Goal: Task Accomplishment & Management: Complete application form

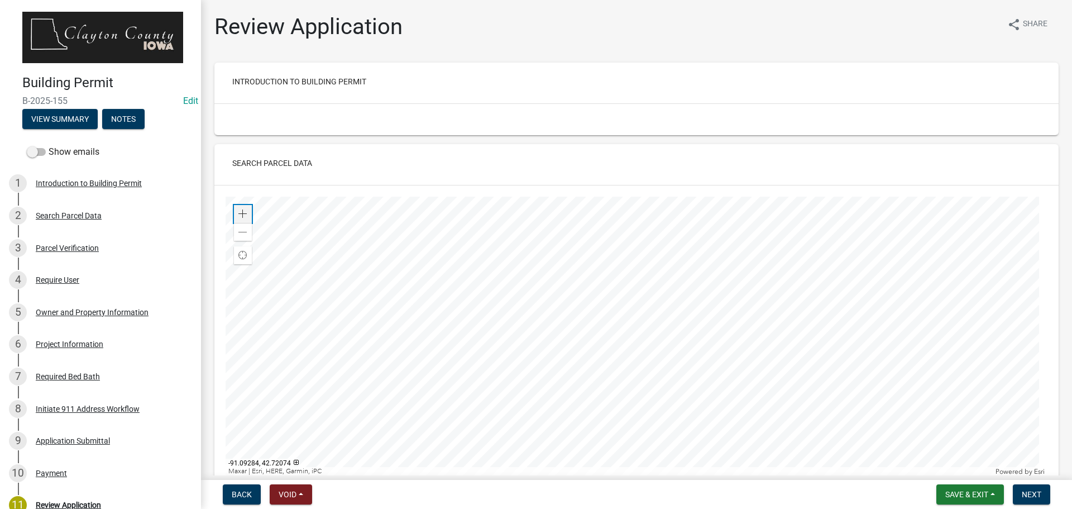
click at [243, 209] on div "Zoom in" at bounding box center [243, 214] width 18 height 18
click at [1033, 498] on span "Next" at bounding box center [1032, 494] width 20 height 9
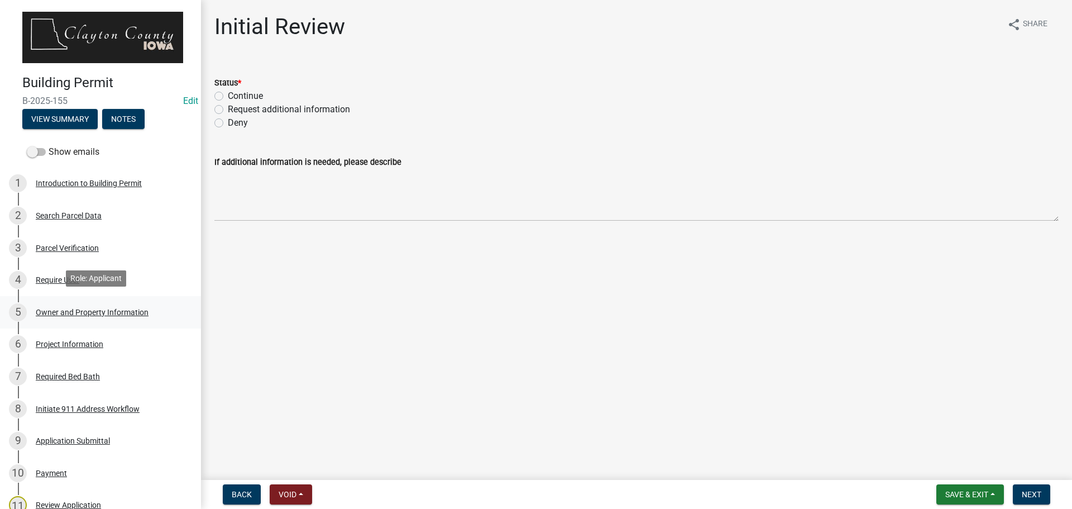
click at [81, 310] on div "Owner and Property Information" at bounding box center [92, 312] width 113 height 8
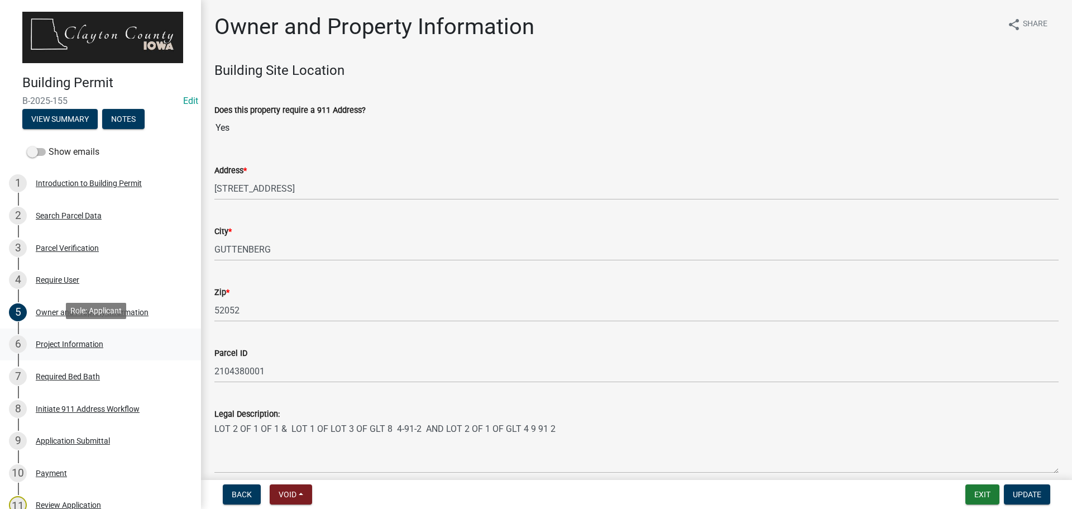
click at [79, 336] on div "6 Project Information" at bounding box center [96, 344] width 174 height 18
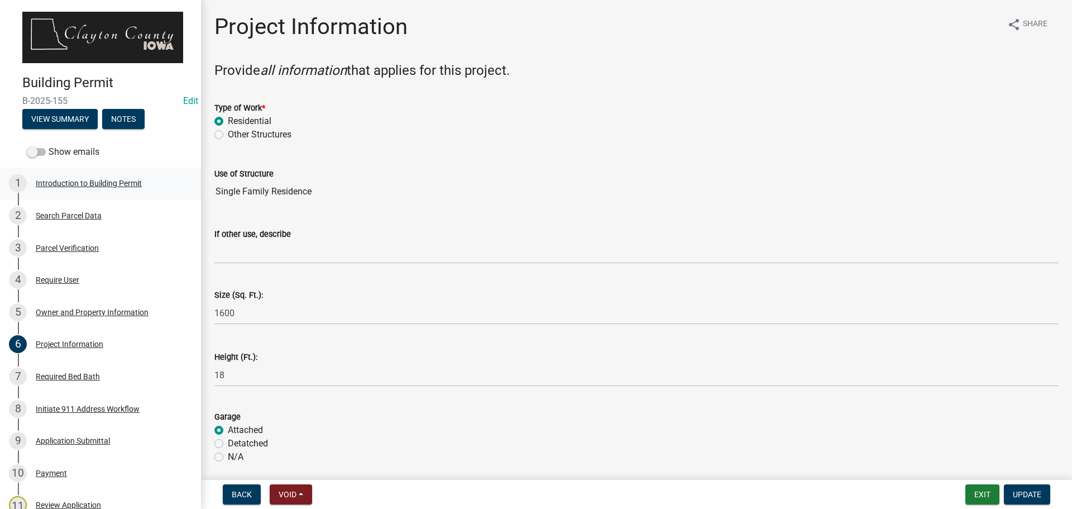
click at [115, 179] on div "Introduction to Building Permit" at bounding box center [89, 183] width 106 height 8
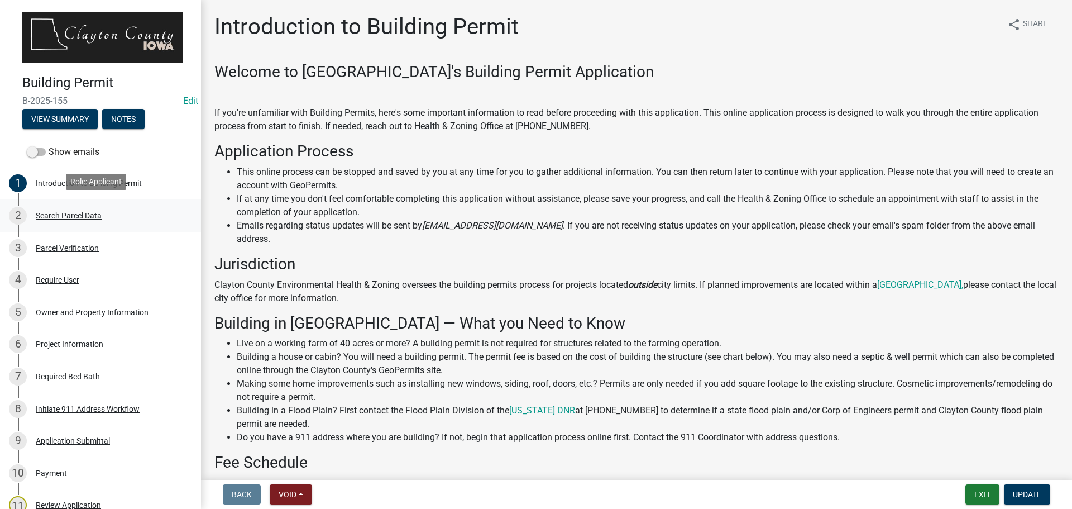
click at [68, 213] on div "Search Parcel Data" at bounding box center [69, 216] width 66 height 8
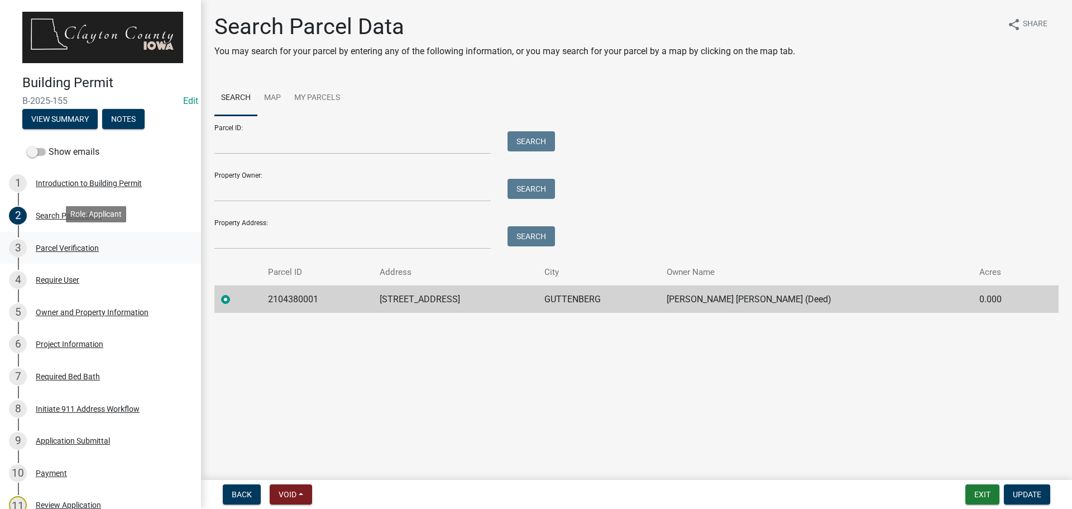
click at [61, 245] on div "Parcel Verification" at bounding box center [67, 248] width 63 height 8
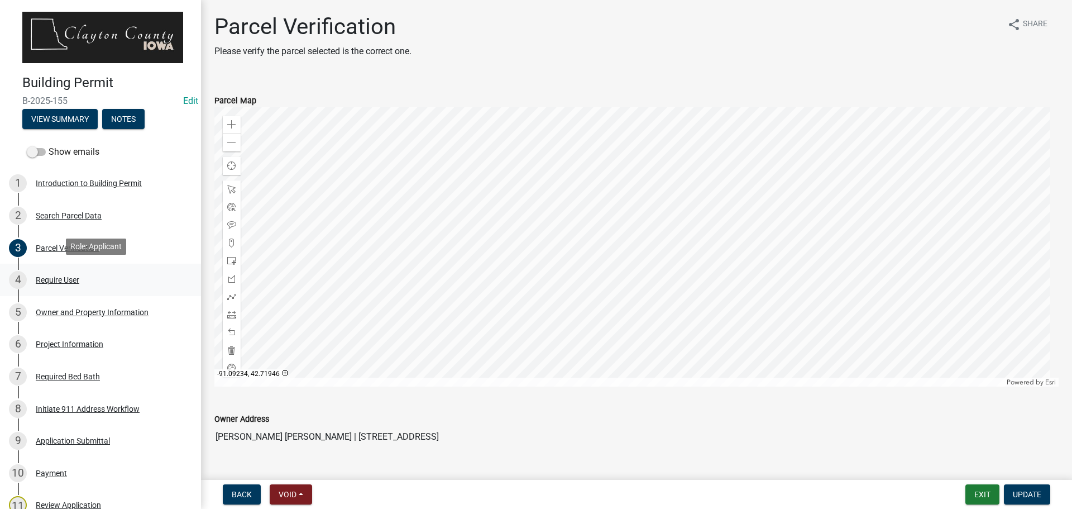
click at [69, 278] on div "Require User" at bounding box center [58, 280] width 44 height 8
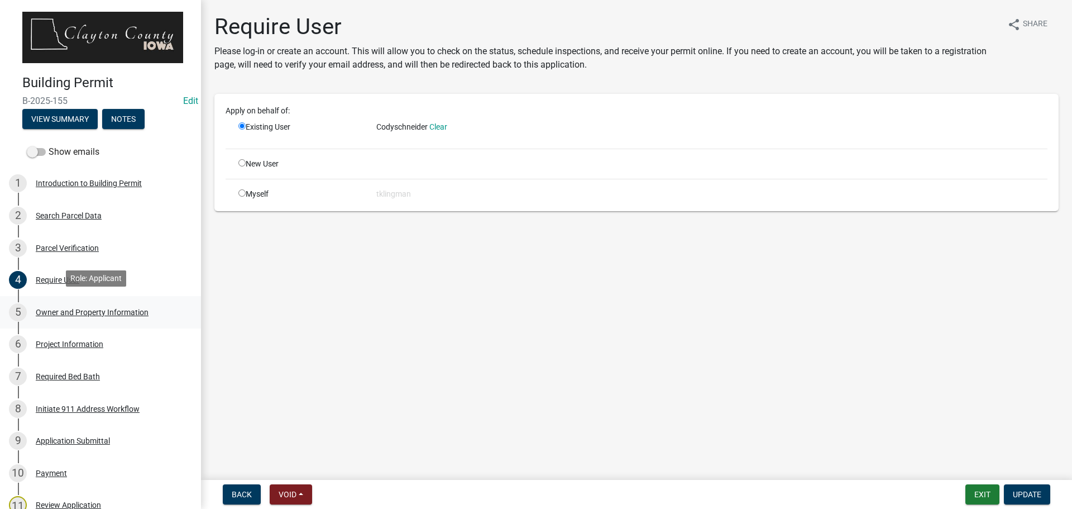
click at [76, 308] on div "Owner and Property Information" at bounding box center [92, 312] width 113 height 8
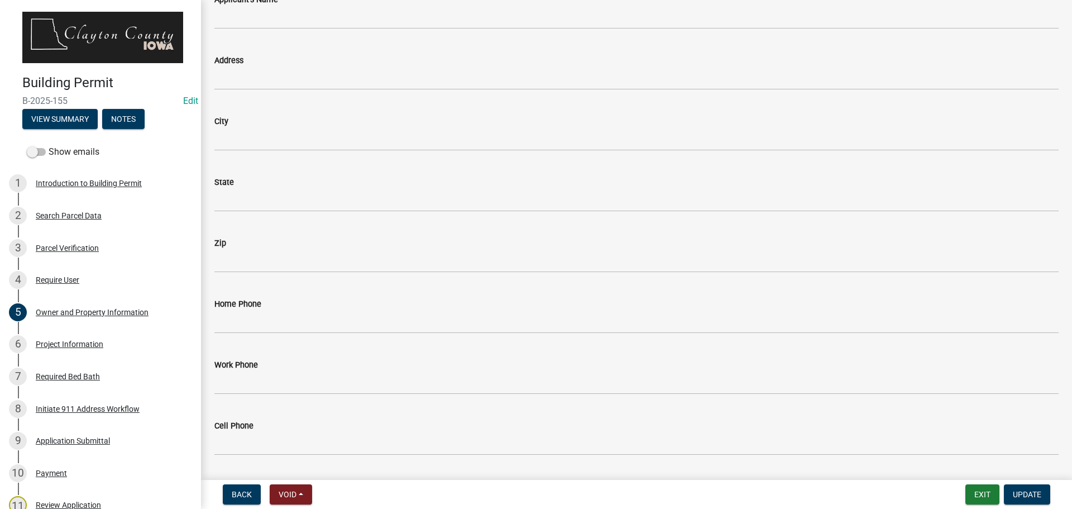
scroll to position [1153, 0]
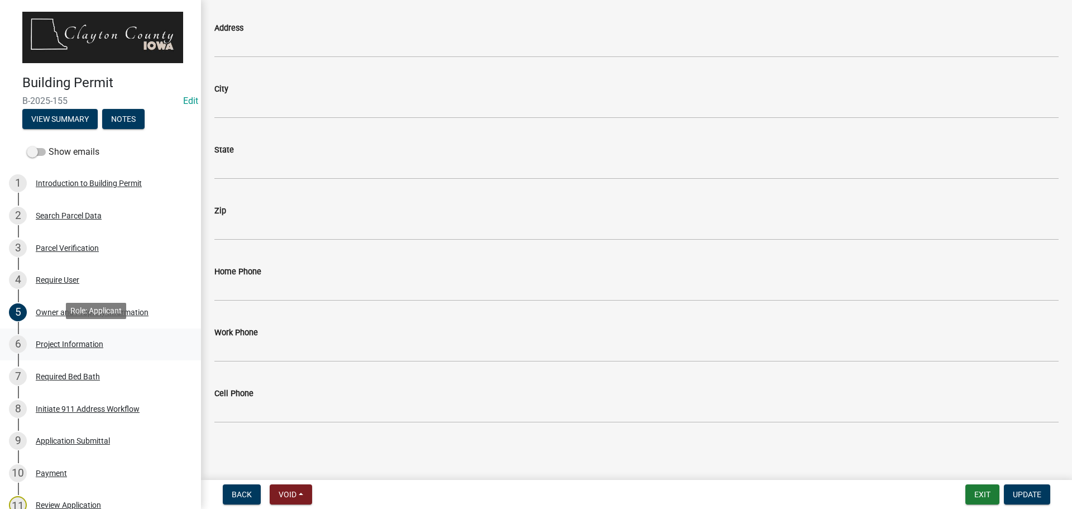
click at [96, 340] on div "Project Information" at bounding box center [70, 344] width 68 height 8
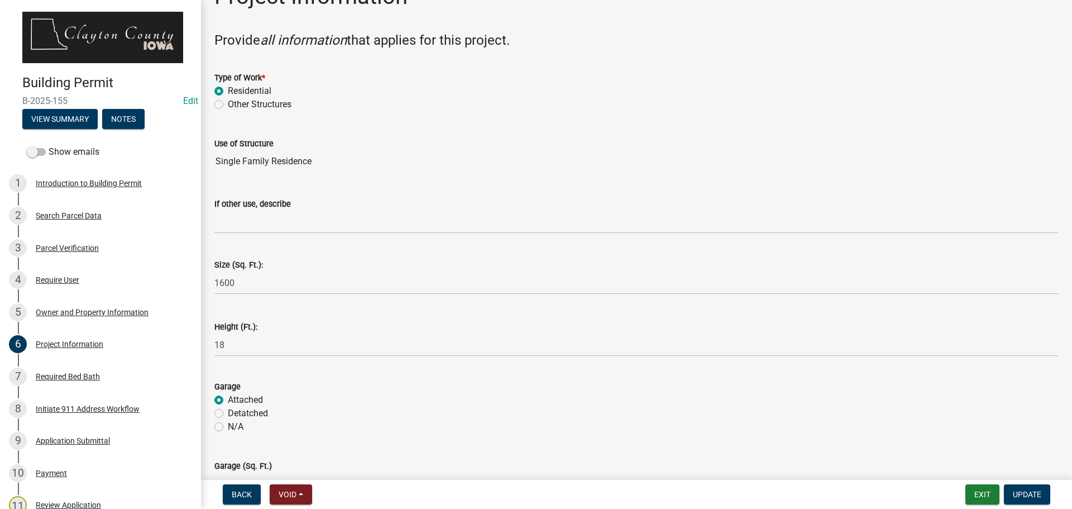
scroll to position [0, 0]
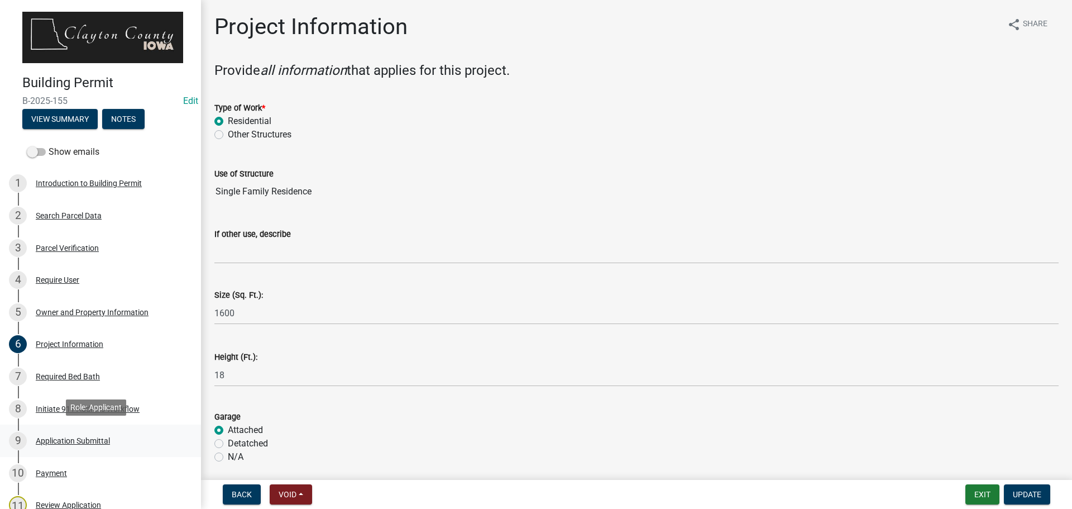
click at [61, 438] on div "Application Submittal" at bounding box center [73, 441] width 74 height 8
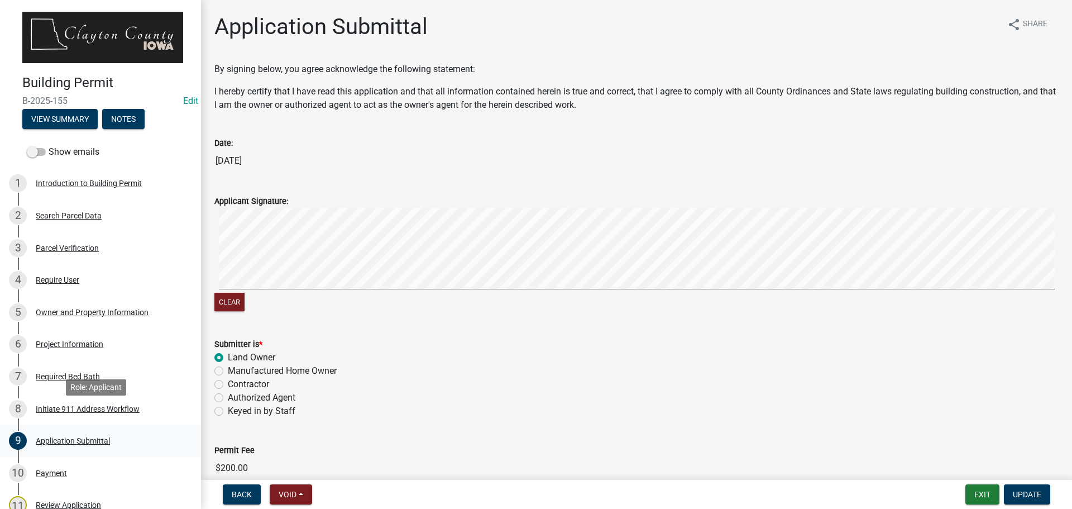
scroll to position [56, 0]
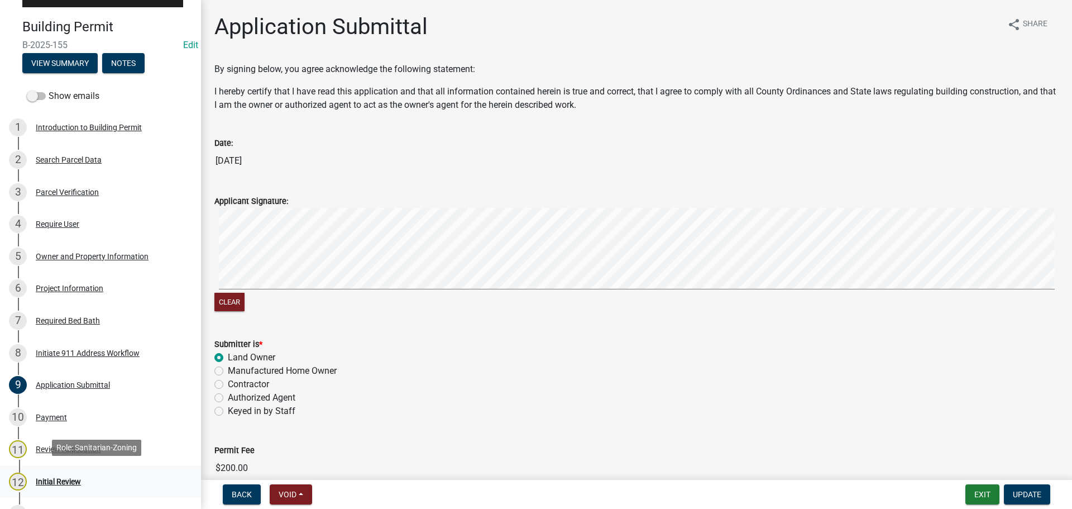
click at [58, 478] on div "Initial Review" at bounding box center [58, 482] width 45 height 8
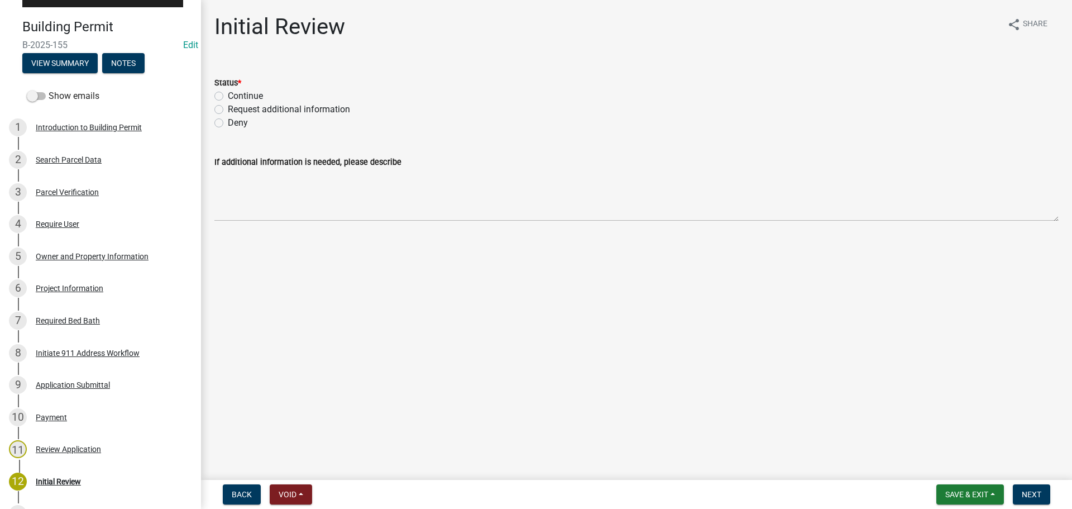
click at [228, 111] on label "Request additional information" at bounding box center [289, 109] width 122 height 13
click at [228, 110] on input "Request additional information" at bounding box center [231, 106] width 7 height 7
radio input "true"
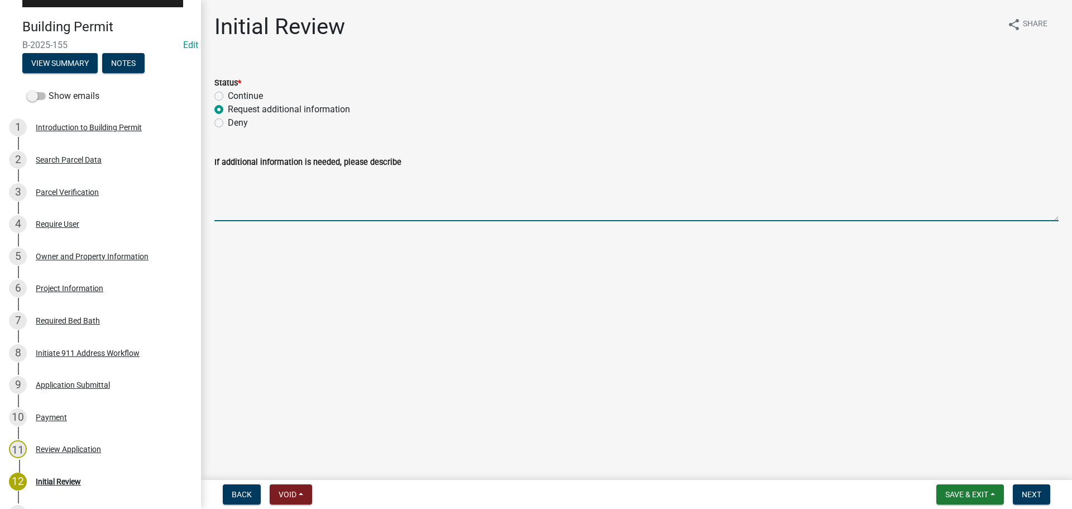
click at [295, 200] on textarea "If additional information is needed, please describe" at bounding box center [636, 195] width 844 height 52
type textarea "I"
type textarea "Is this"
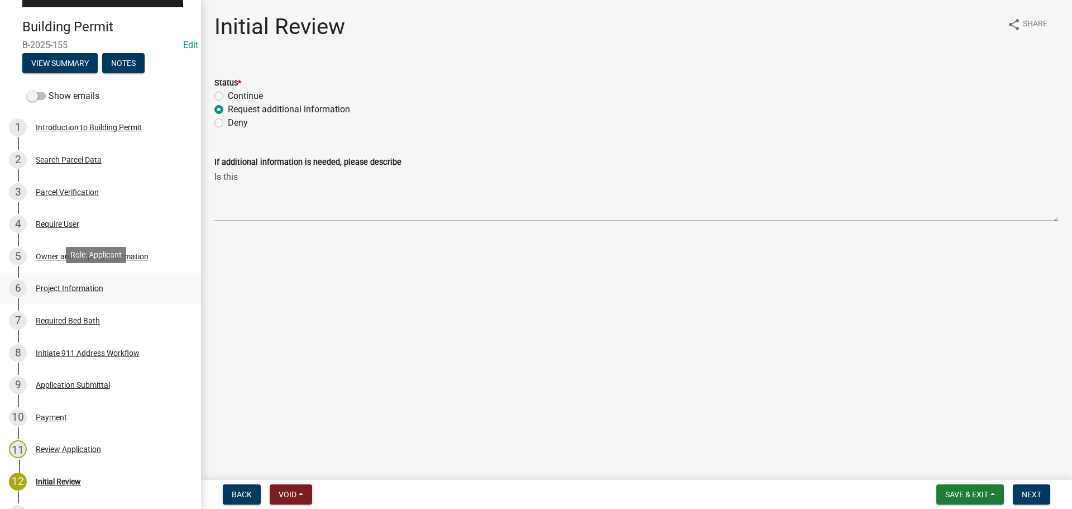
click at [72, 286] on div "Project Information" at bounding box center [70, 288] width 68 height 8
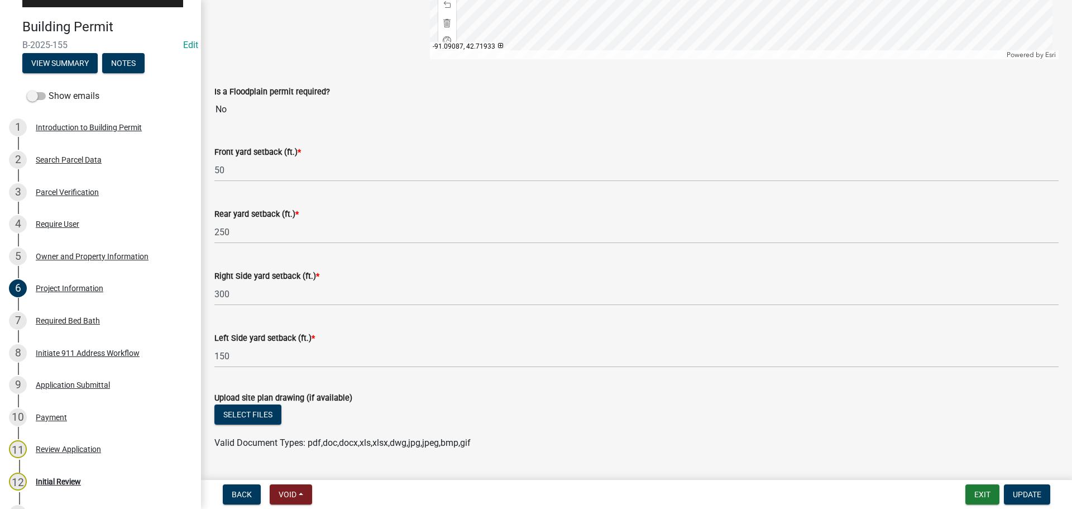
scroll to position [1261, 0]
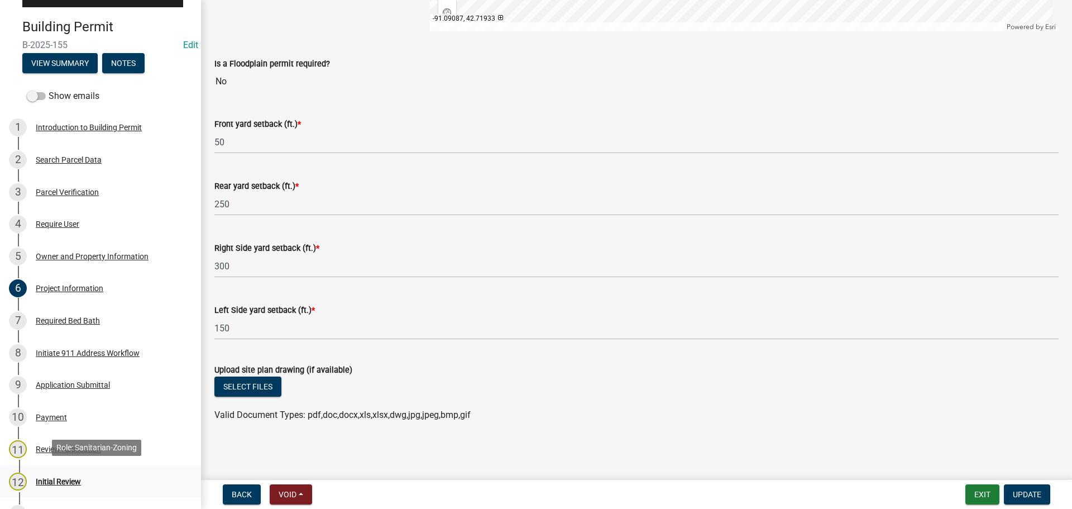
click at [69, 482] on div "Initial Review" at bounding box center [58, 482] width 45 height 8
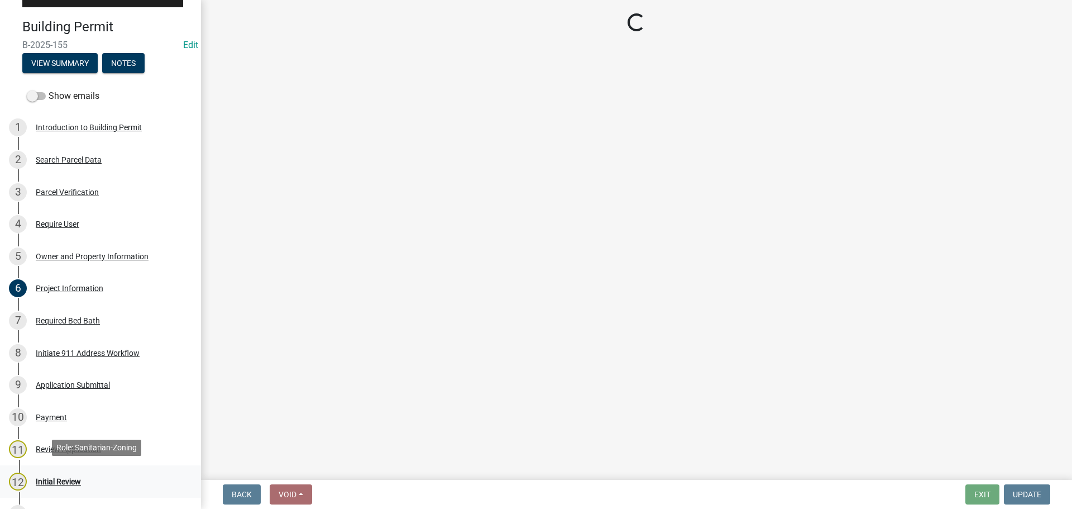
scroll to position [0, 0]
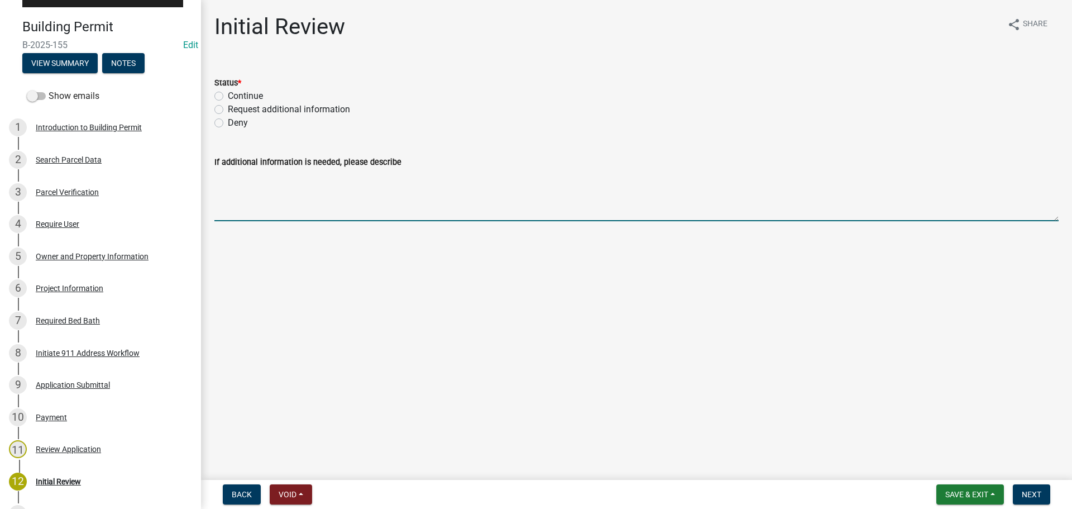
click at [318, 199] on textarea "If additional information is needed, please describe" at bounding box center [636, 195] width 844 height 52
type textarea "W"
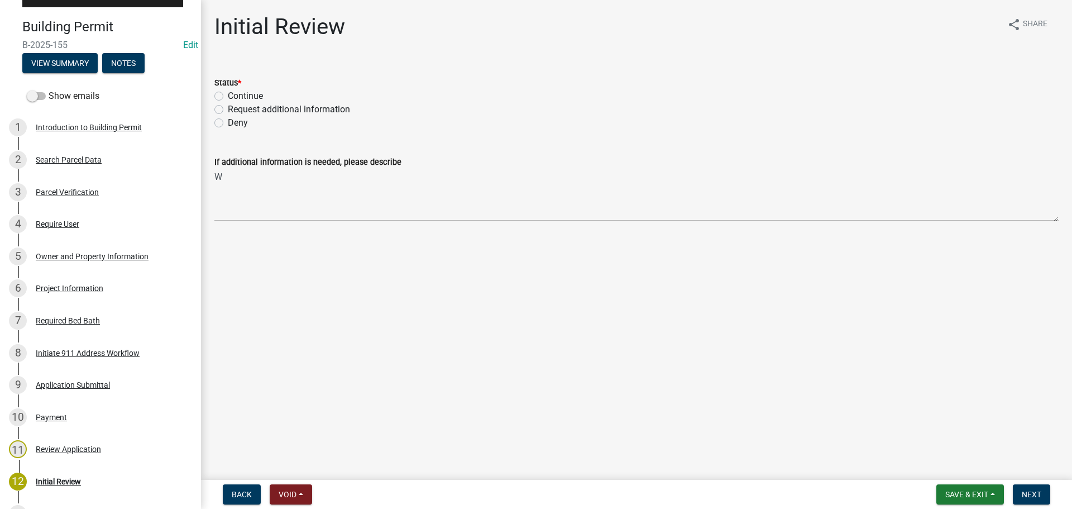
click at [213, 112] on div "Status * Continue Request additional information Deny" at bounding box center [636, 96] width 861 height 67
click at [228, 112] on label "Request additional information" at bounding box center [289, 109] width 122 height 13
click at [228, 110] on input "Request additional information" at bounding box center [231, 106] width 7 height 7
radio input "true"
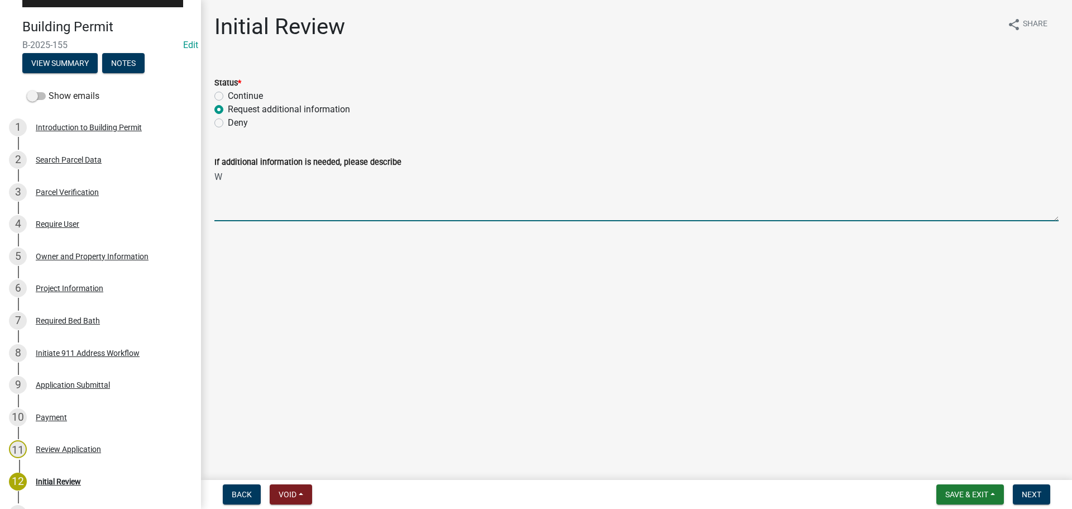
click at [265, 181] on textarea "W" at bounding box center [636, 195] width 844 height 52
click at [370, 175] on textarea "Will this property share a septic system with the existing dwelling?" at bounding box center [636, 195] width 844 height 52
click at [528, 173] on textarea "Will this property share a septic system & well with the existing dwelling?" at bounding box center [636, 195] width 844 height 52
type textarea "Will this property share a septic system & well with the existing dwelling?"
click at [1026, 494] on span "Next" at bounding box center [1032, 494] width 20 height 9
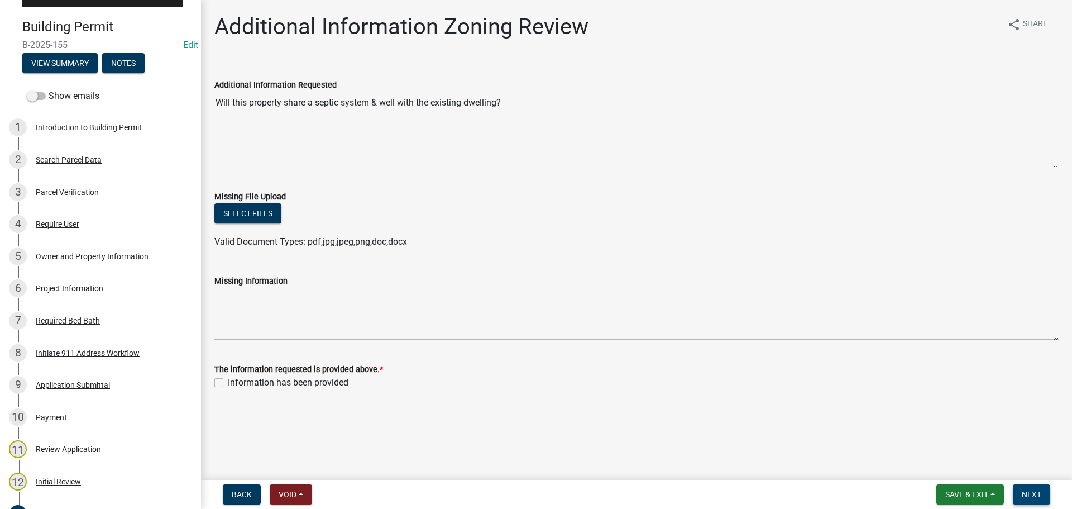
click at [1043, 490] on button "Next" at bounding box center [1031, 494] width 37 height 20
click at [962, 491] on span "Save & Exit" at bounding box center [967, 494] width 43 height 9
click at [939, 465] on button "Save & Exit" at bounding box center [959, 465] width 89 height 27
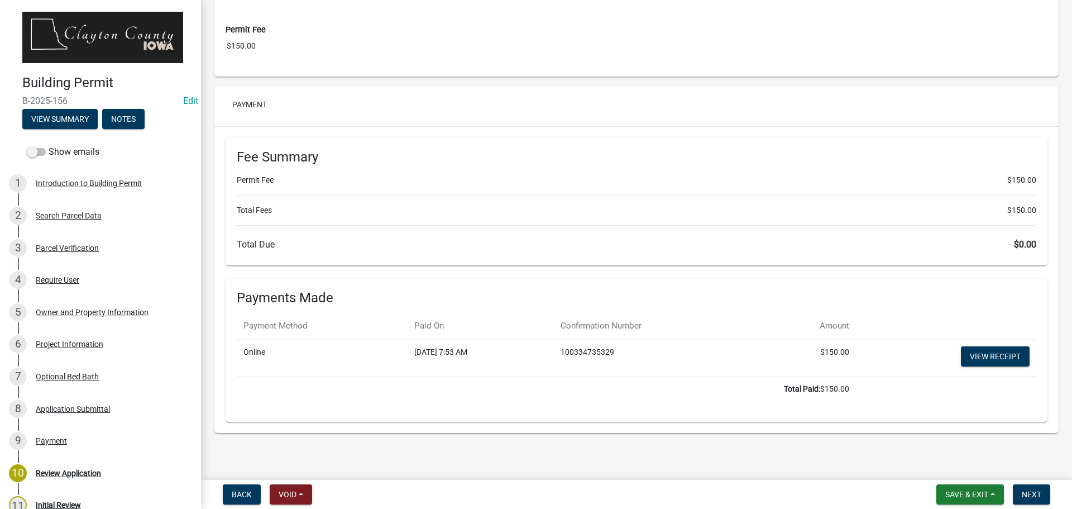
scroll to position [4548, 0]
click at [1040, 490] on span "Next" at bounding box center [1032, 494] width 20 height 9
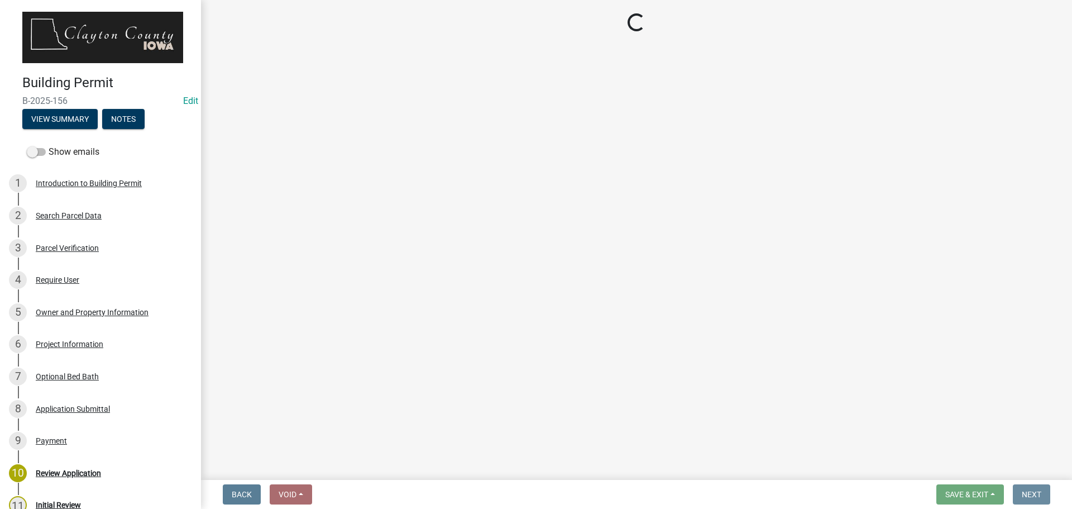
scroll to position [0, 0]
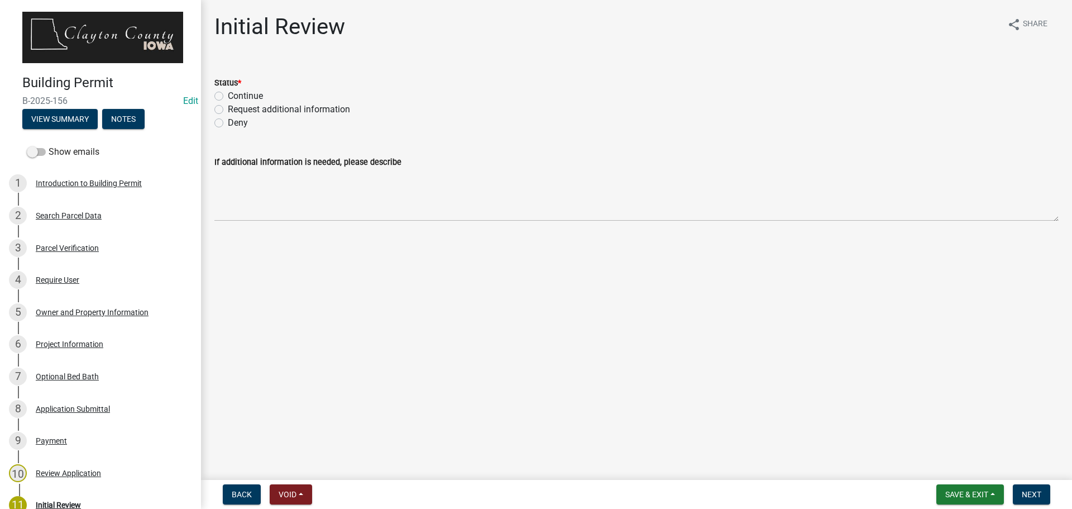
click at [228, 93] on label "Continue" at bounding box center [245, 95] width 35 height 13
click at [228, 93] on input "Continue" at bounding box center [231, 92] width 7 height 7
radio input "true"
click at [1025, 495] on span "Next" at bounding box center [1032, 494] width 20 height 9
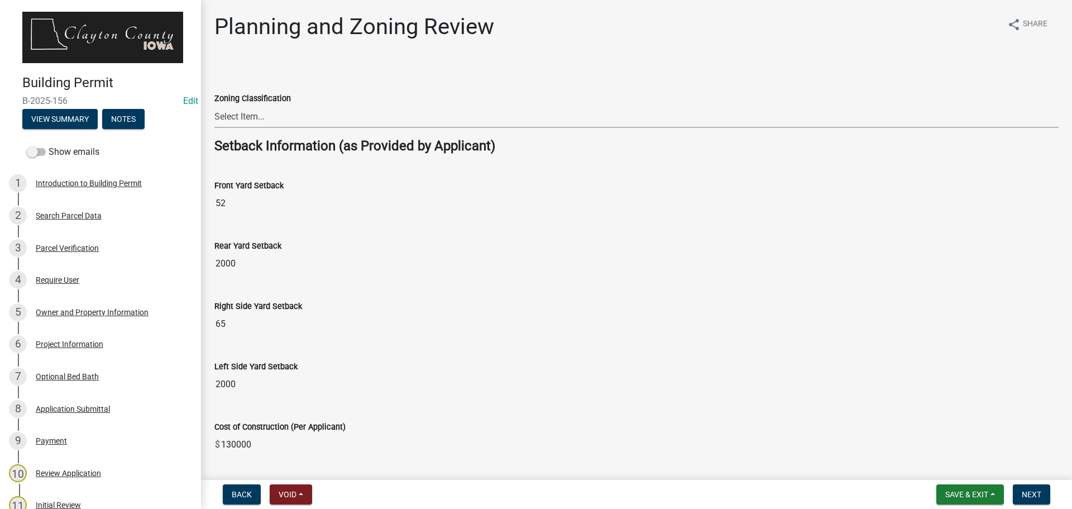
click at [355, 117] on select "Select Item... A-1 Agriculture R-1 Single Family Residential R-2 Multi-Family R…" at bounding box center [636, 116] width 844 height 23
click at [330, 114] on select "Select Item... A-1 Agriculture R-1 Single Family Residential R-2 Multi-Family R…" at bounding box center [636, 116] width 844 height 23
click at [214, 105] on select "Select Item... A-1 Agriculture R-1 Single Family Residential R-2 Multi-Family R…" at bounding box center [636, 116] width 844 height 23
select select "deefa2c8-f0c5-416d-a615-013fe7dd61de"
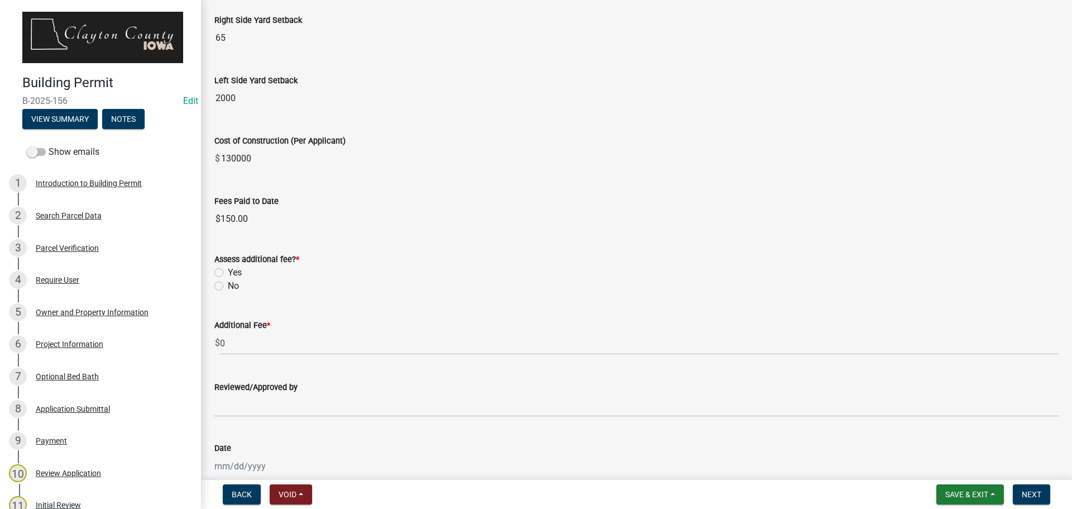
scroll to position [342, 0]
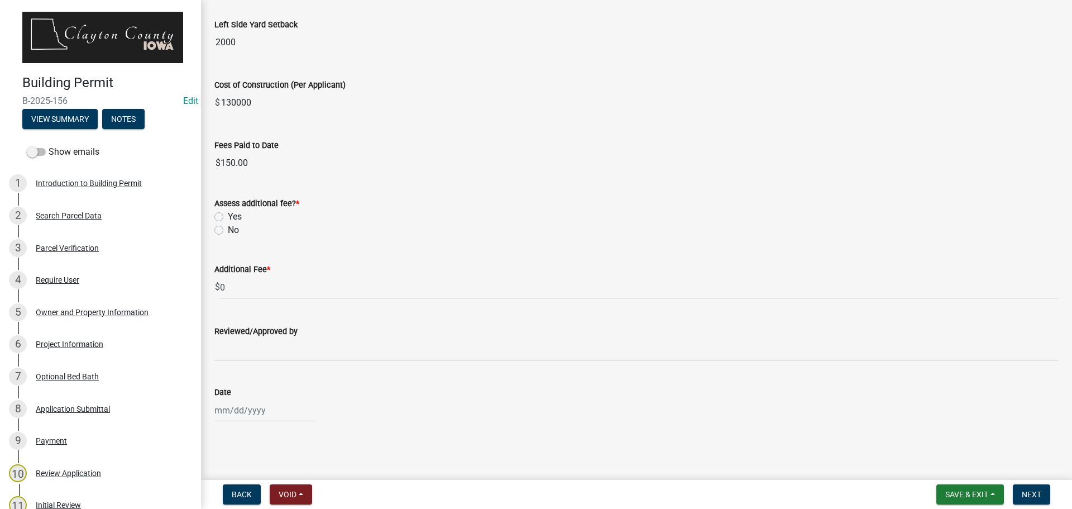
click at [228, 230] on label "No" at bounding box center [233, 229] width 11 height 13
click at [228, 230] on input "No" at bounding box center [231, 226] width 7 height 7
radio input "true"
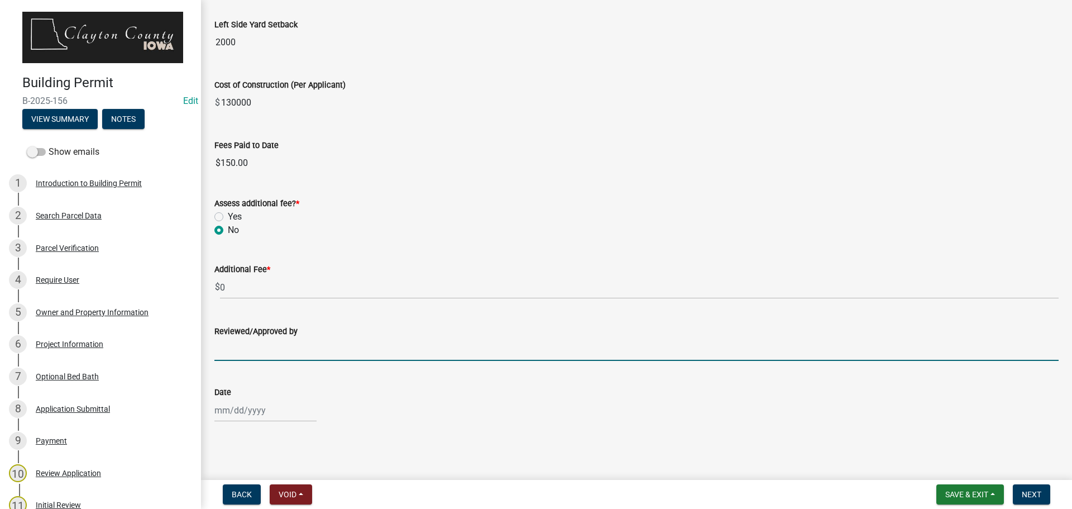
click at [278, 356] on input "Reviewed/Approved by" at bounding box center [636, 349] width 844 height 23
type input "Tammy Klingman"
click at [257, 400] on div at bounding box center [265, 410] width 102 height 23
select select "8"
select select "2025"
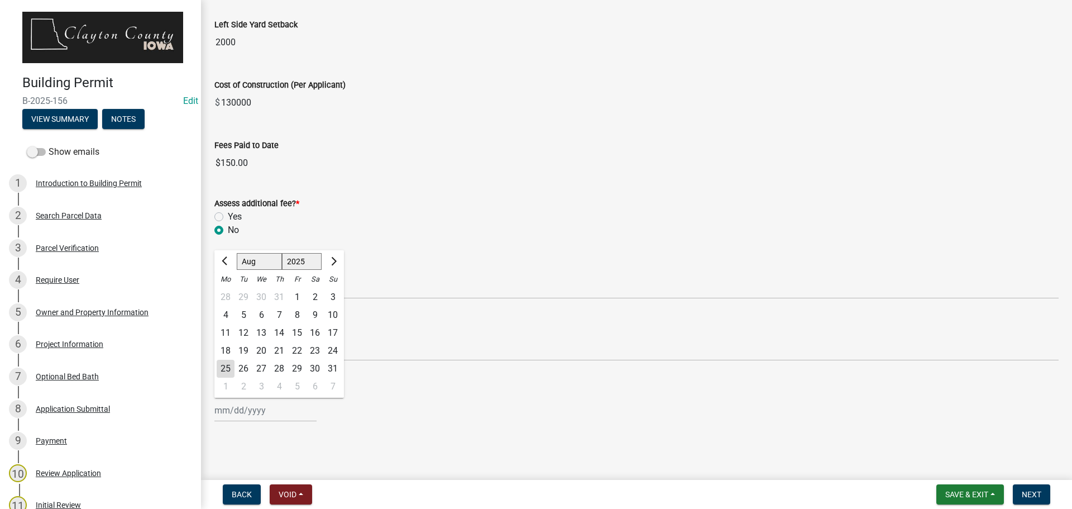
click at [229, 369] on div "25" at bounding box center [226, 369] width 18 height 18
type input "08/25/2025"
click at [1042, 490] on button "Next" at bounding box center [1031, 494] width 37 height 20
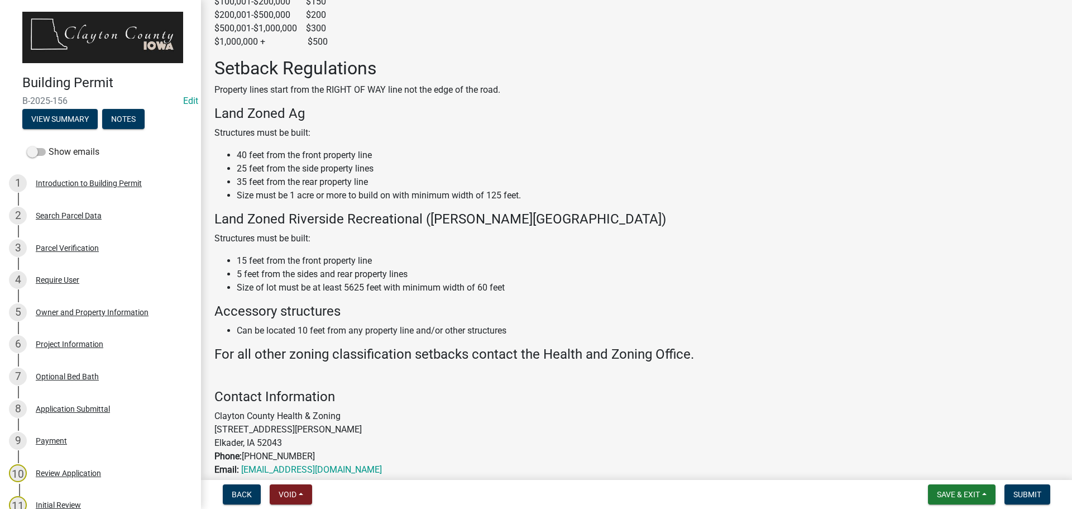
scroll to position [681, 0]
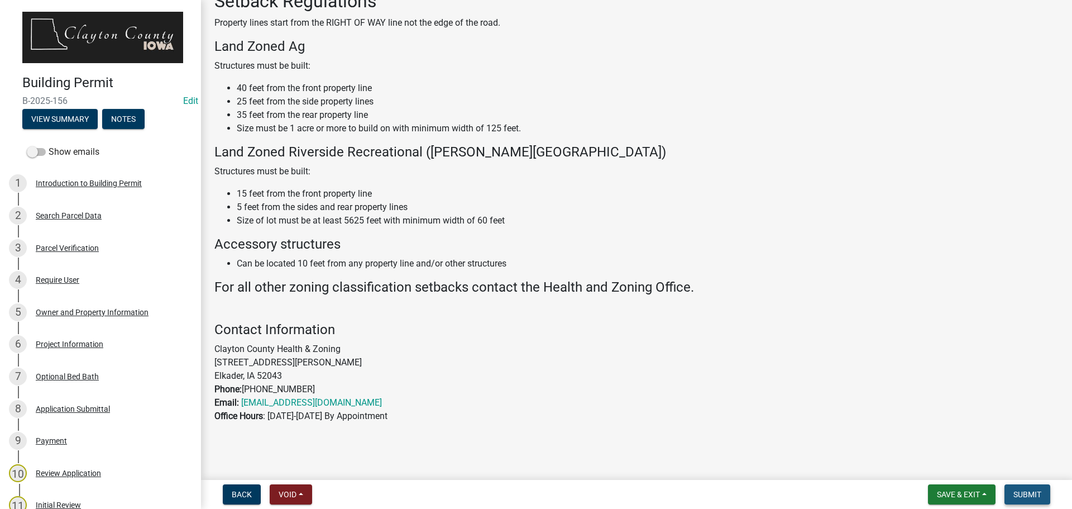
click at [1037, 494] on span "Submit" at bounding box center [1028, 494] width 28 height 9
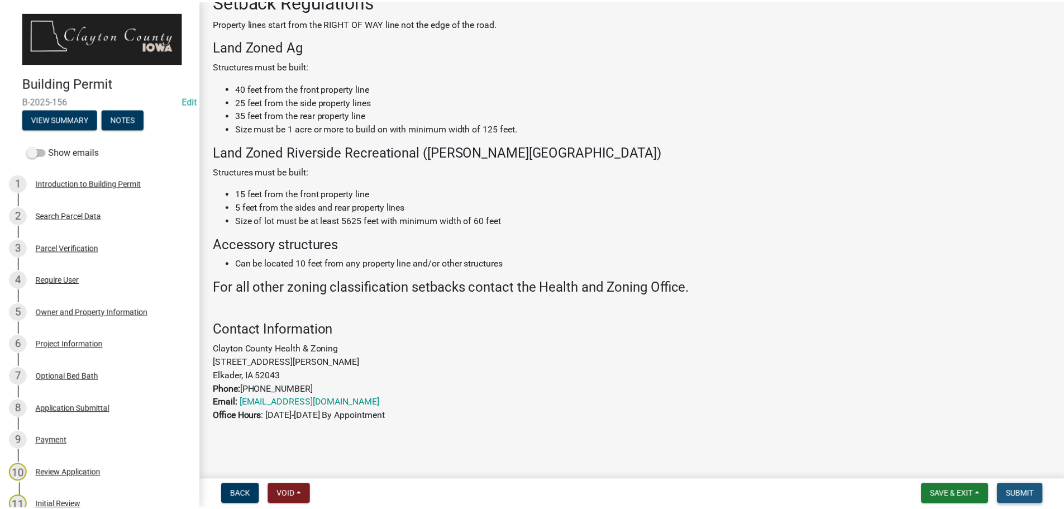
scroll to position [0, 0]
